Goal: Transaction & Acquisition: Download file/media

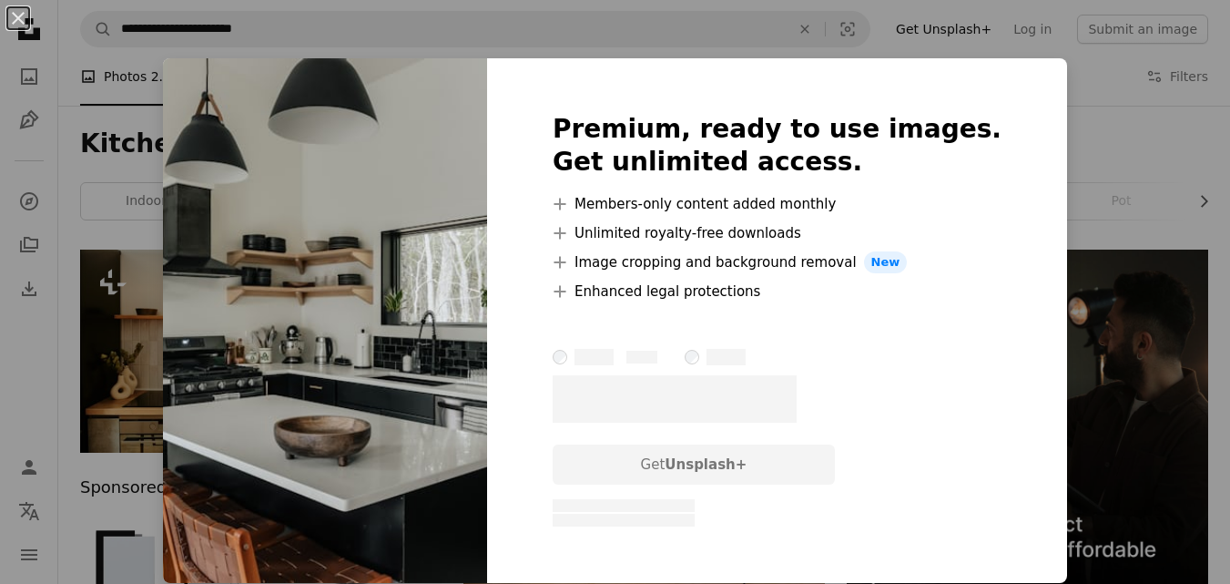
scroll to position [1280, 0]
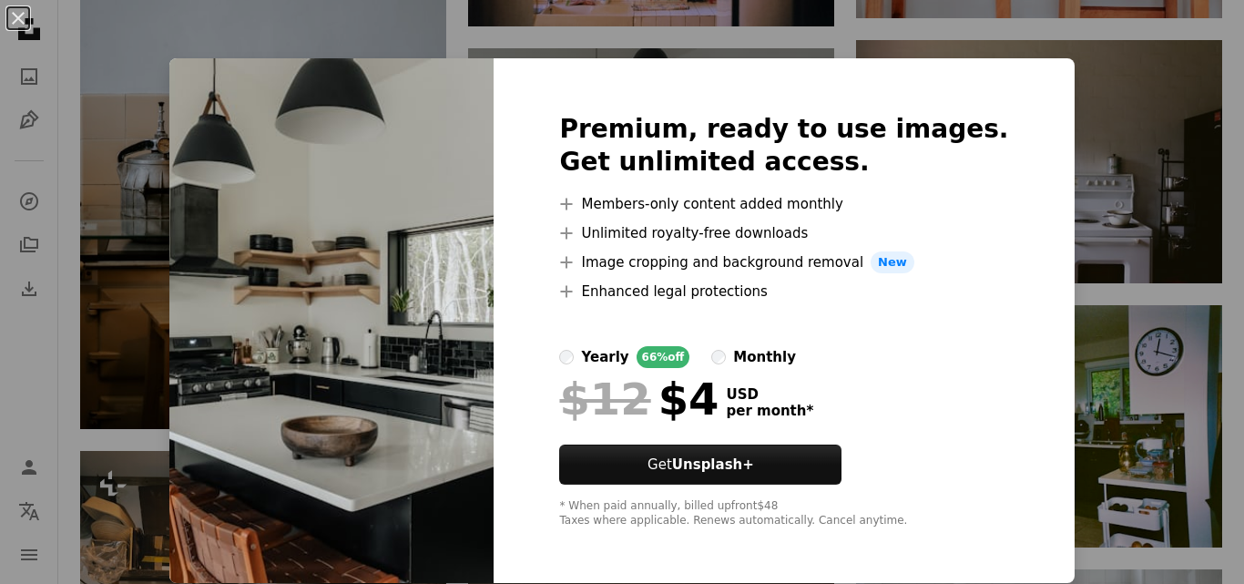
click at [1071, 218] on div "An X shape Premium, ready to use images. Get unlimited access. A plus sign Memb…" at bounding box center [622, 292] width 1244 height 584
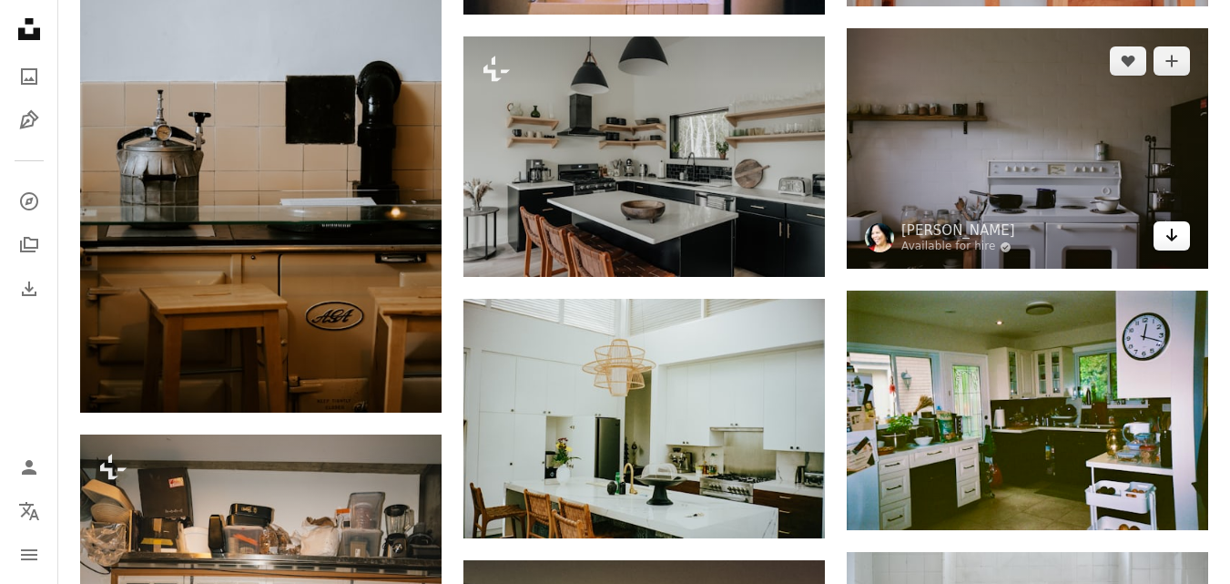
click at [1172, 242] on icon "Arrow pointing down" at bounding box center [1172, 235] width 15 height 22
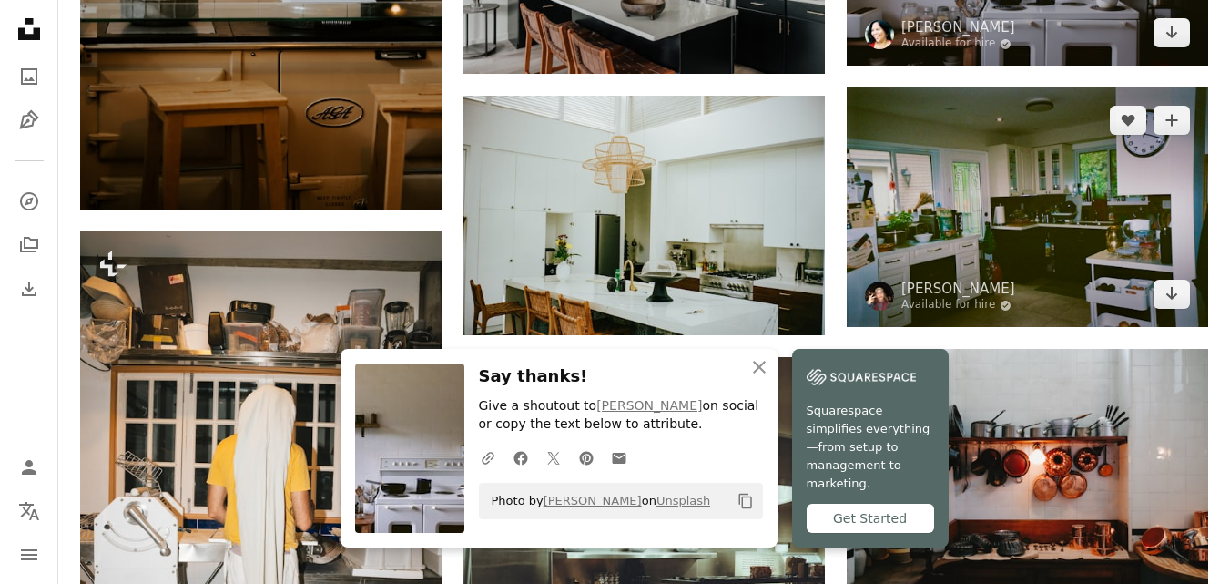
scroll to position [1601, 0]
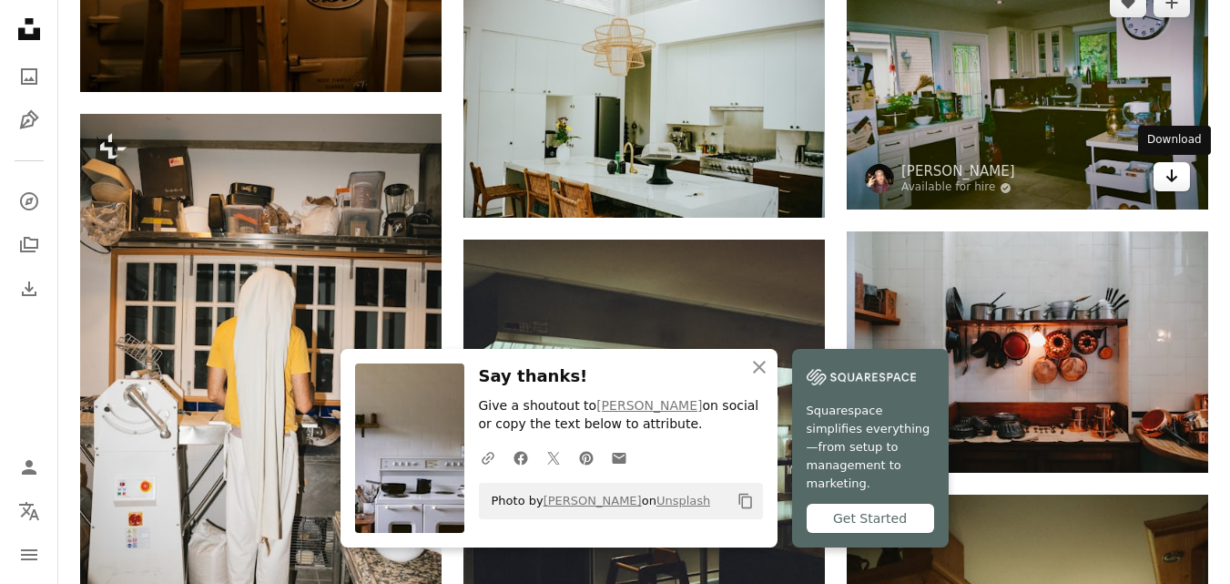
click at [1169, 175] on icon "Arrow pointing down" at bounding box center [1172, 176] width 15 height 22
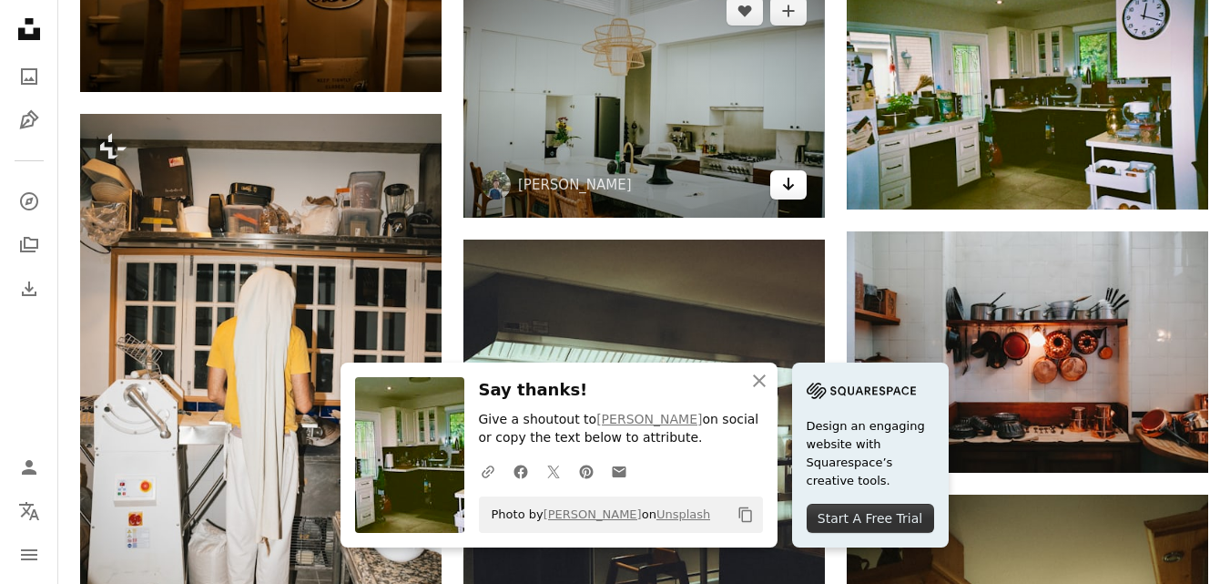
click at [784, 192] on icon "Arrow pointing down" at bounding box center [788, 184] width 15 height 22
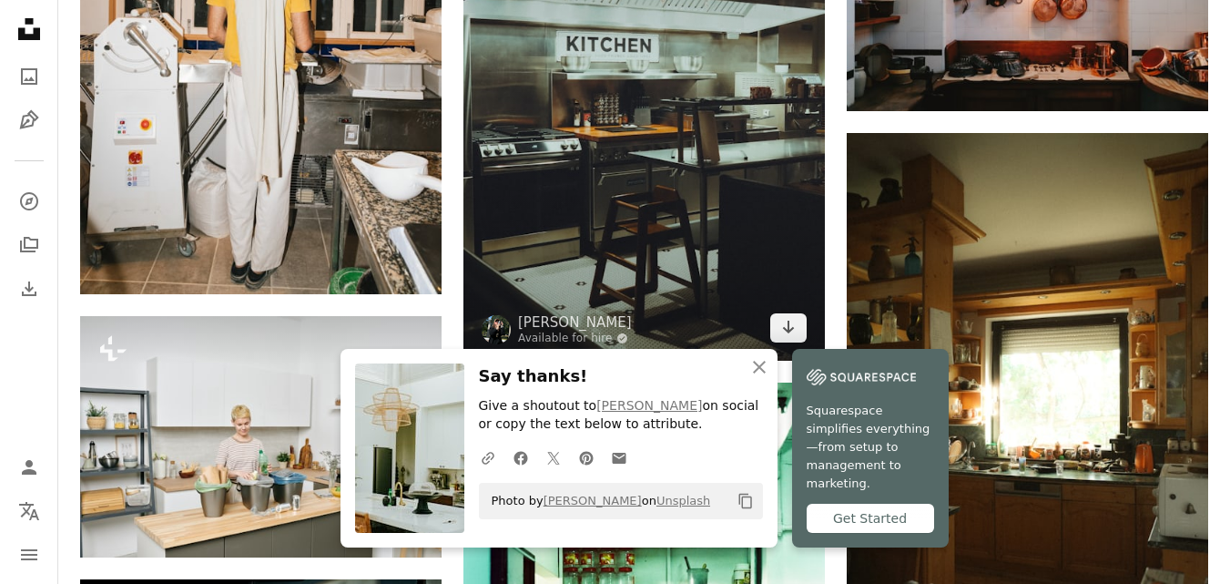
scroll to position [2221, 0]
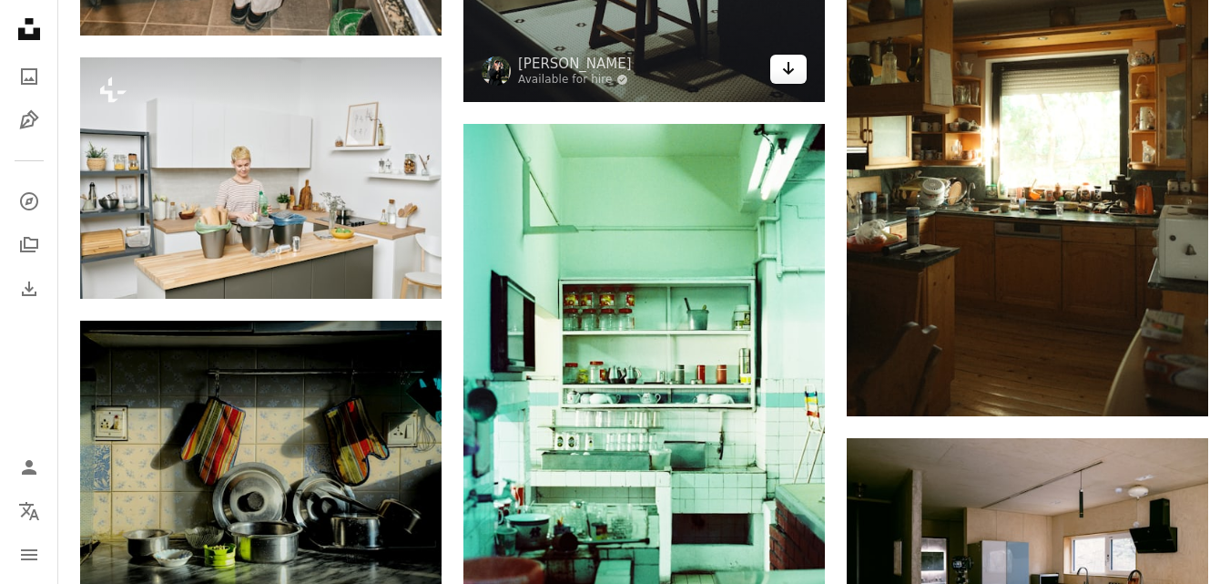
click at [791, 66] on icon "Arrow pointing down" at bounding box center [788, 68] width 15 height 22
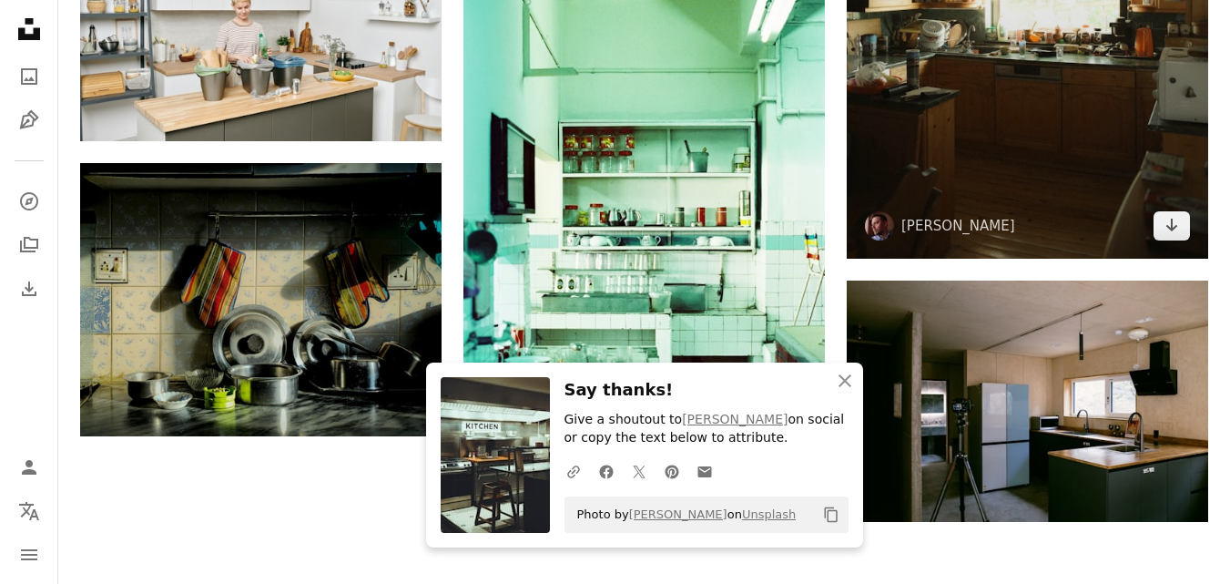
scroll to position [2441, 0]
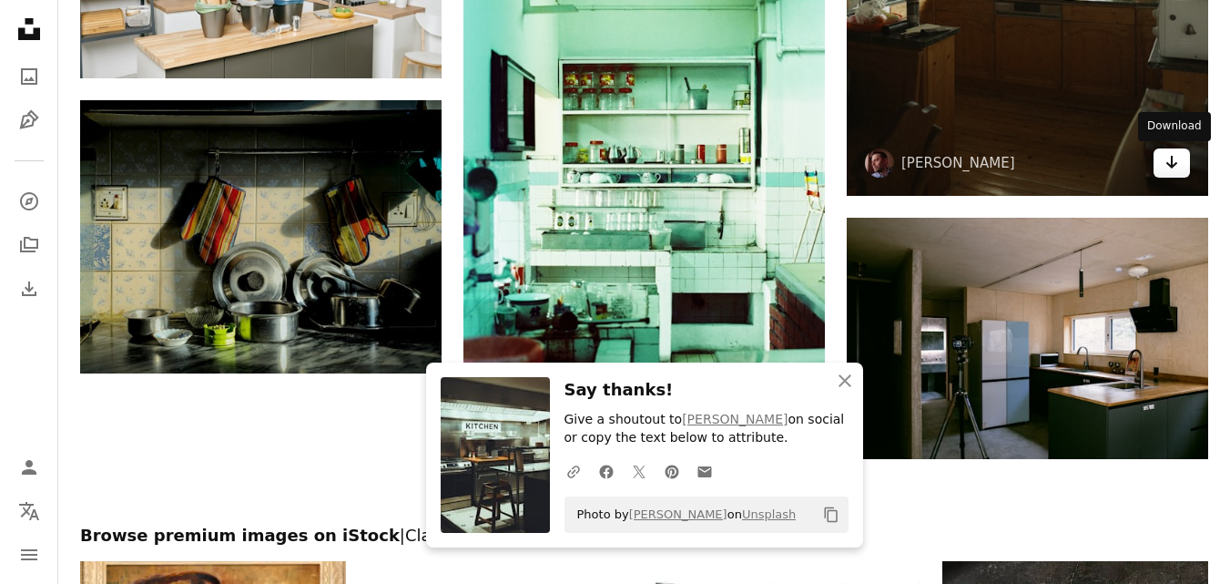
click at [1172, 164] on icon "Download" at bounding box center [1173, 162] width 12 height 13
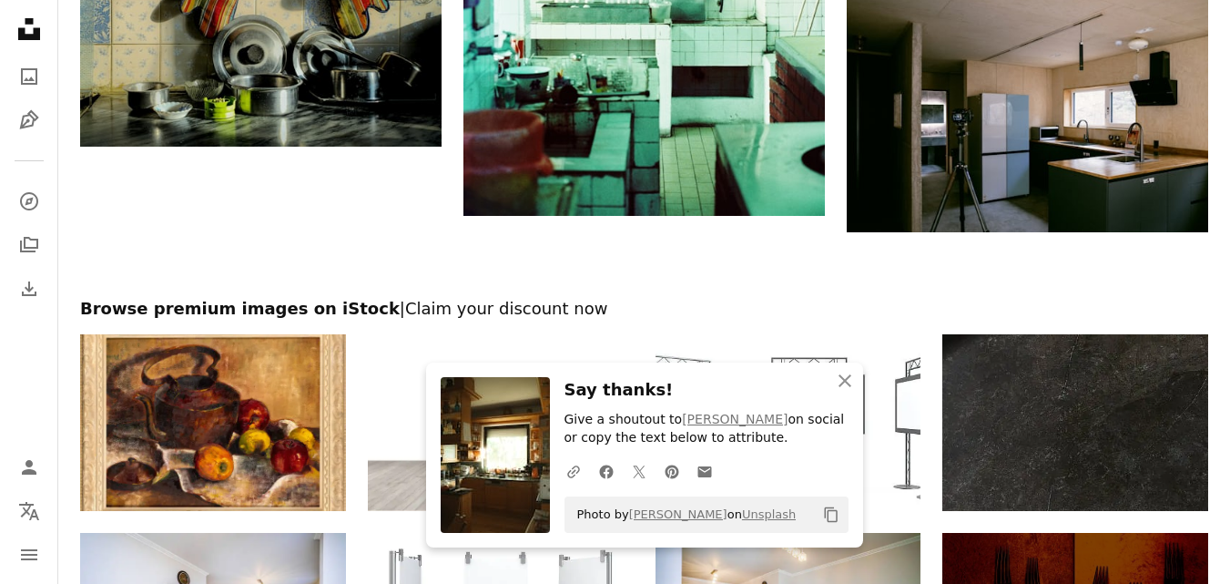
scroll to position [2684, 0]
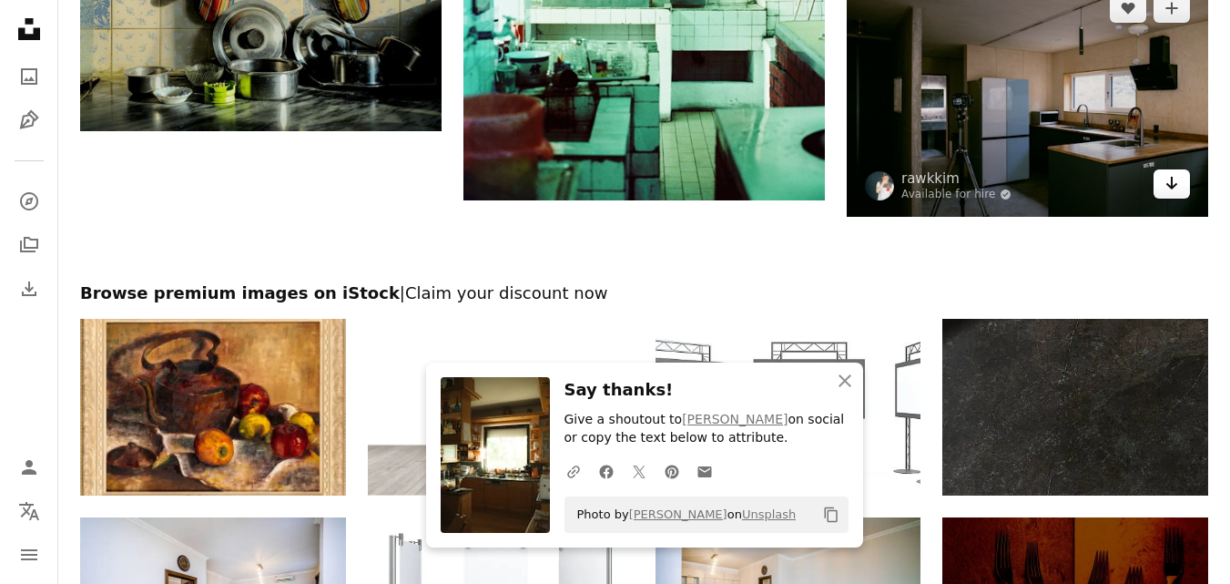
click at [1178, 187] on icon "Arrow pointing down" at bounding box center [1172, 183] width 15 height 22
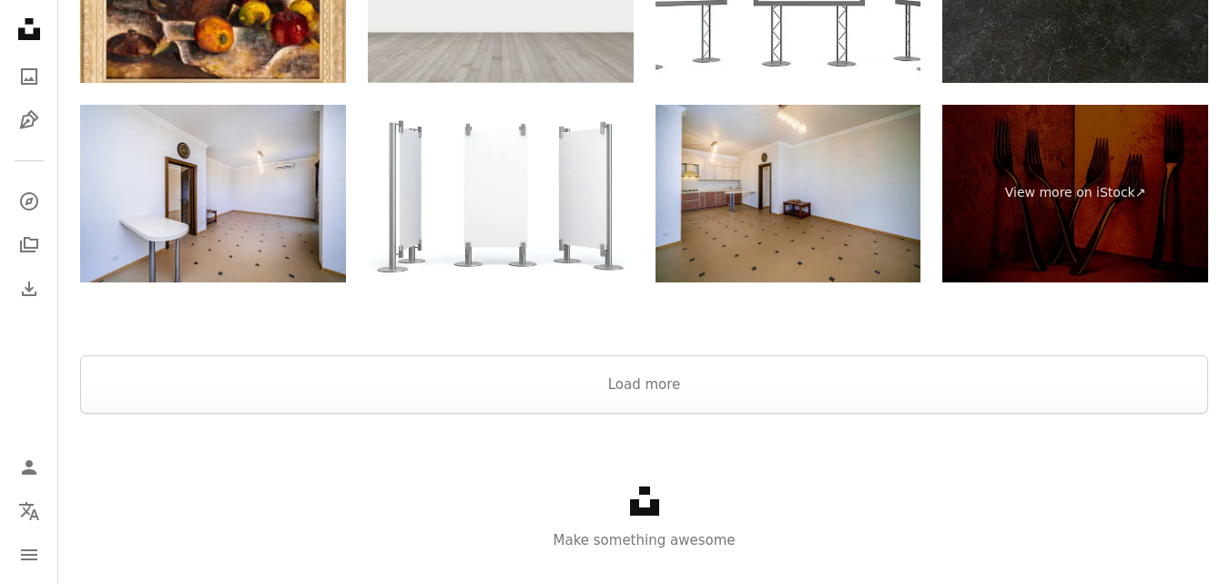
scroll to position [3135, 0]
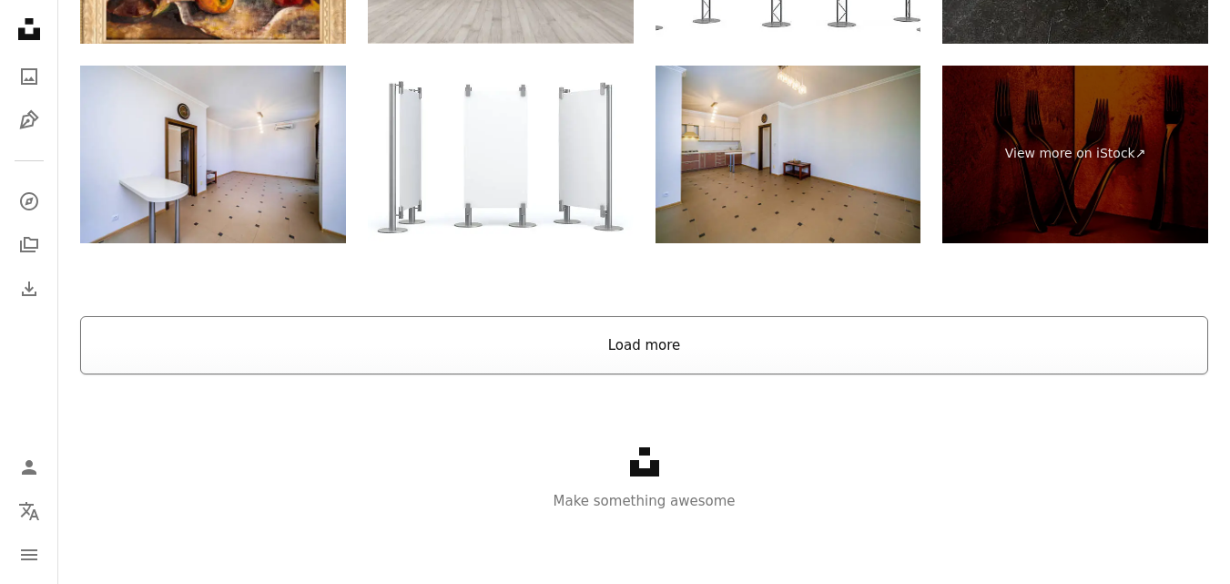
click at [570, 349] on button "Load more" at bounding box center [644, 345] width 1128 height 58
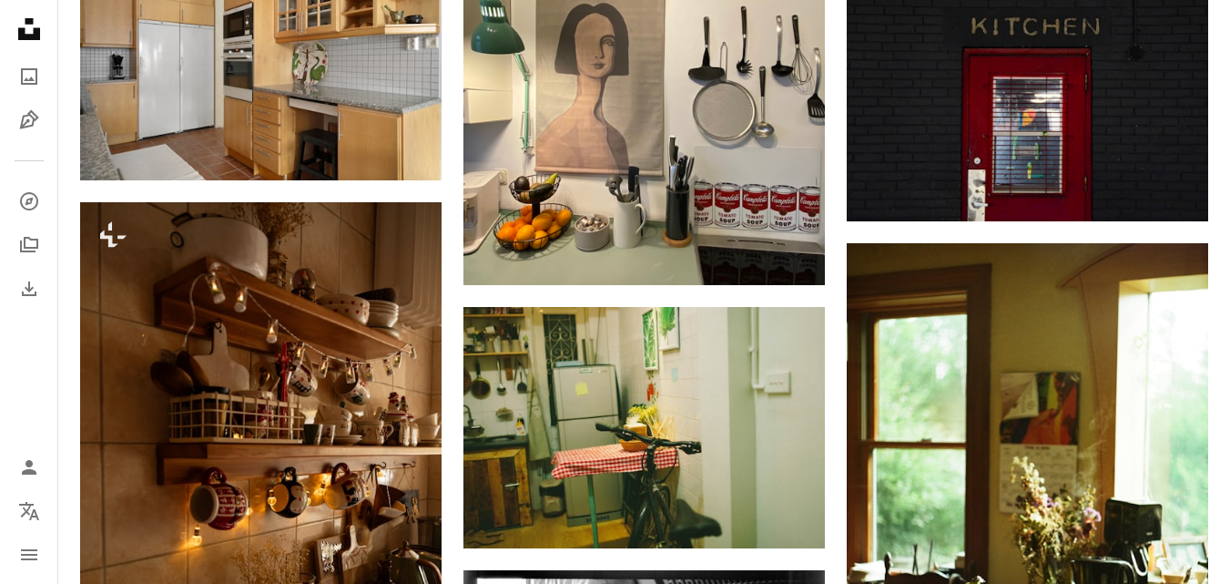
scroll to position [3766, 0]
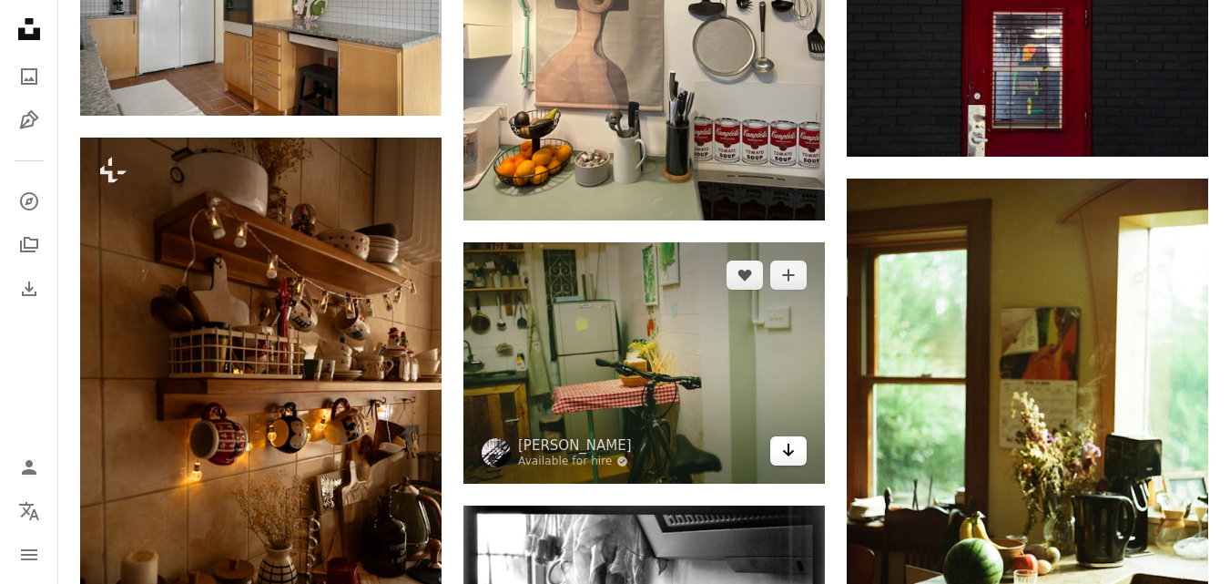
click at [793, 453] on icon "Arrow pointing down" at bounding box center [788, 450] width 15 height 22
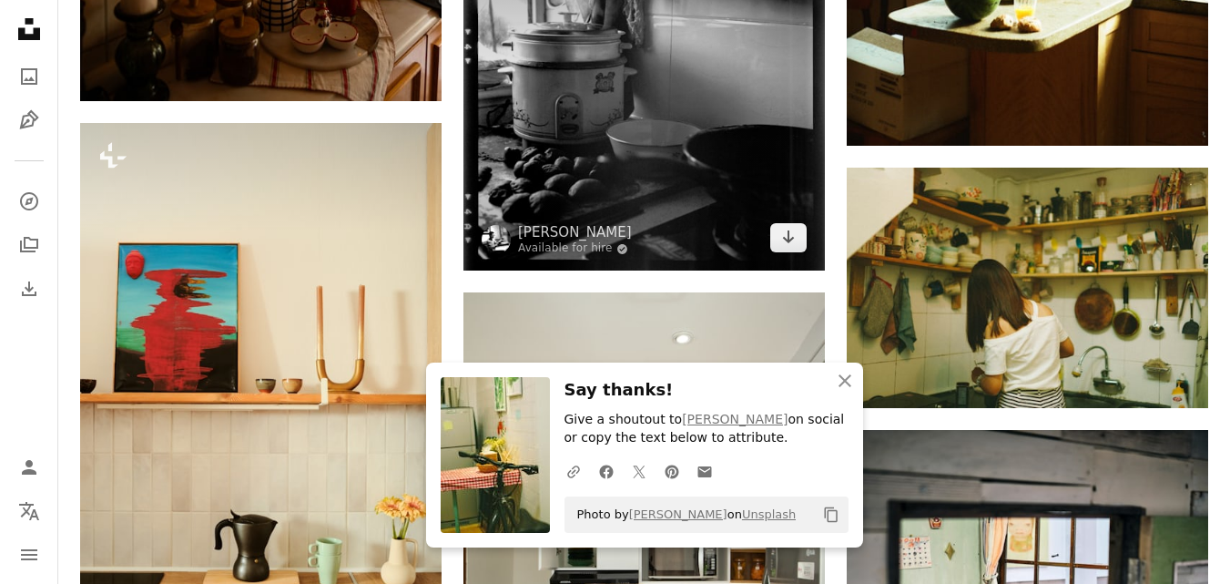
scroll to position [4346, 0]
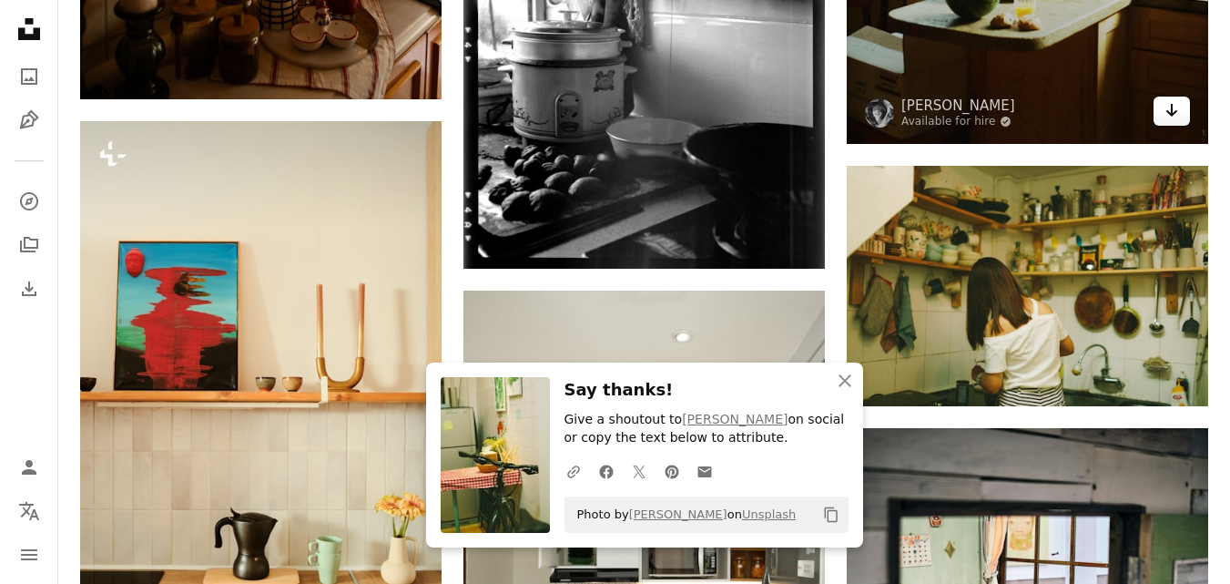
click at [1173, 115] on icon "Download" at bounding box center [1173, 110] width 12 height 13
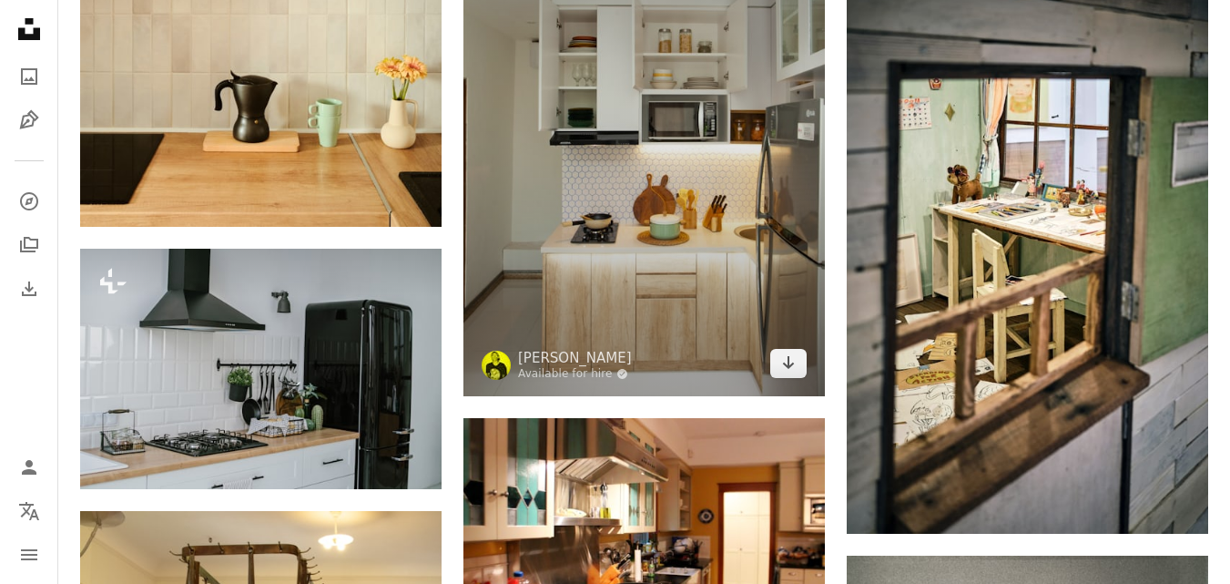
scroll to position [4994, 0]
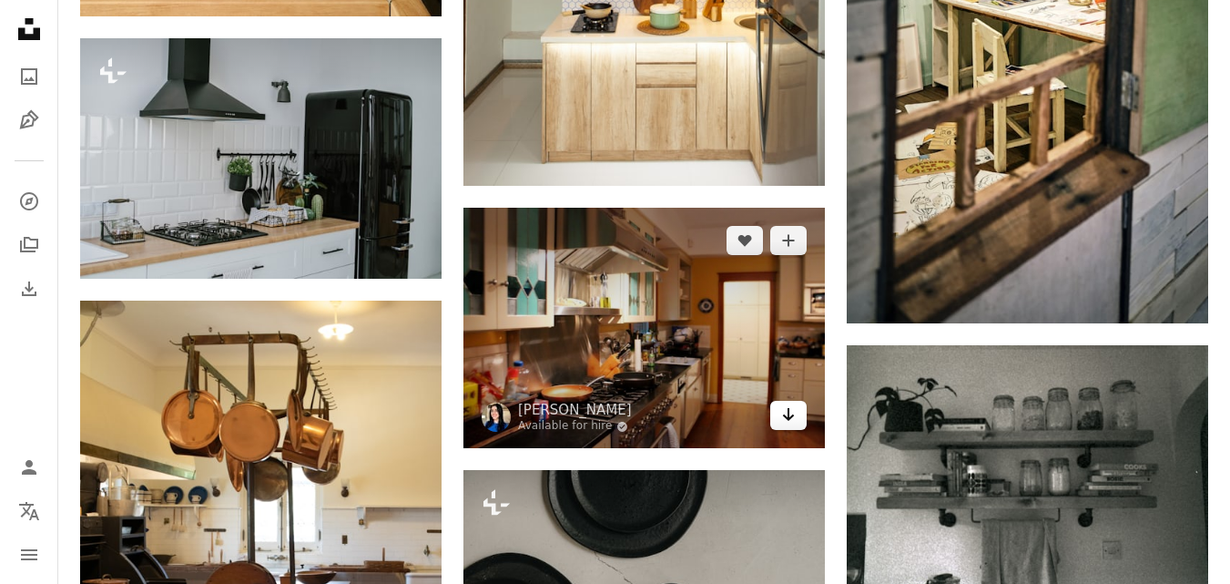
click at [790, 414] on icon "Download" at bounding box center [789, 414] width 12 height 13
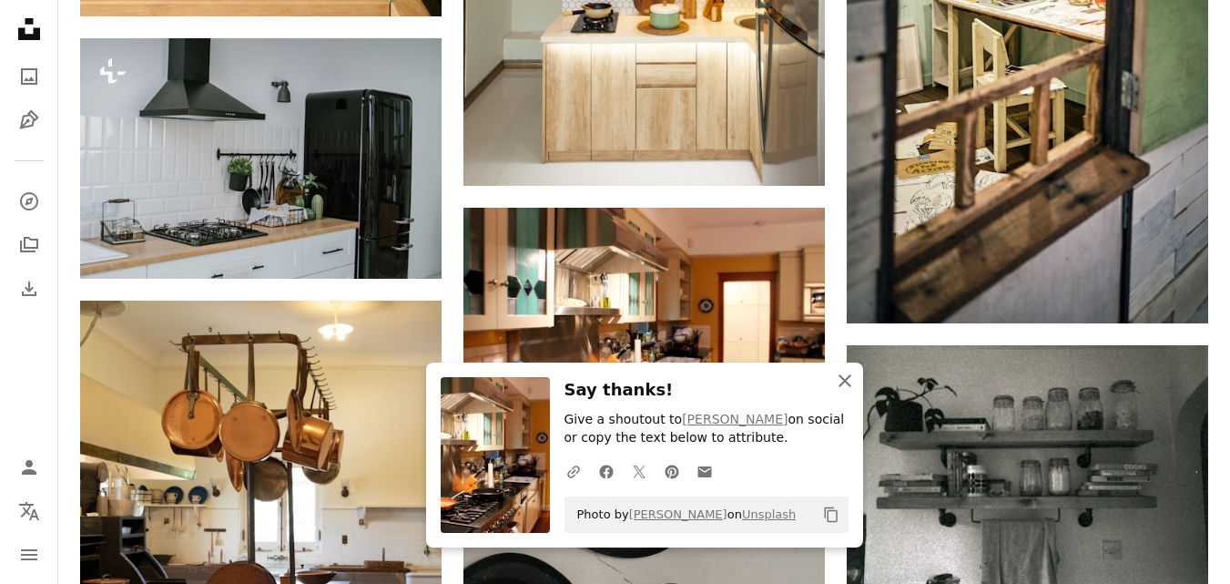
click at [841, 380] on icon "An X shape" at bounding box center [845, 381] width 22 height 22
